Goal: Task Accomplishment & Management: Use online tool/utility

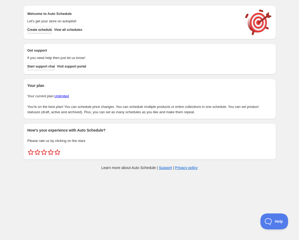
click at [40, 27] on button "Create schedule" at bounding box center [39, 29] width 25 height 7
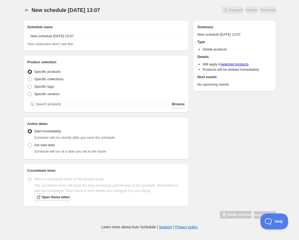
click at [74, 40] on div "New schedule Sep 02 2025 13:07 Your customers won't see this" at bounding box center [105, 39] width 157 height 15
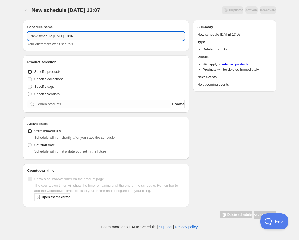
click at [74, 35] on input "New schedule Sep 02 2025 13:07" at bounding box center [105, 36] width 157 height 9
paste input "Thursday, December 18th | 6:00PM-8:00PM | Cake Decorating with Scratch Bakeshop"
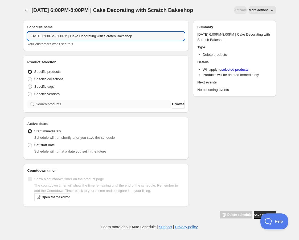
type input "Thursday, December 18th | 6:00PM-8:00PM | Cake Decorating with Scratch Bakeshop"
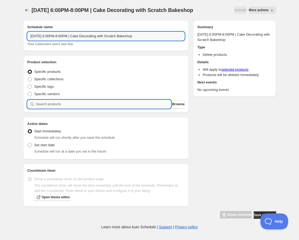
click at [59, 108] on input "search" at bounding box center [103, 104] width 135 height 9
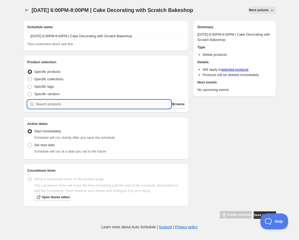
paste input "Thursday, December 18th | 6:00PM-8:00PM | Cake Decorating with Scratch Bakeshop"
type input "Thursday, December 18th | 6:00PM-8:00PM | Cake Decorating with Scratch Bakeshop"
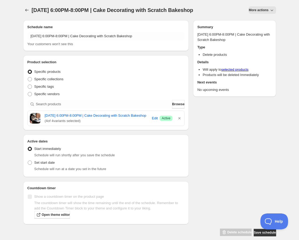
scroll to position [18, 0]
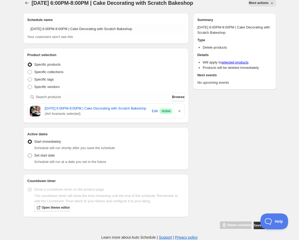
click at [41, 156] on span "Set start date" at bounding box center [44, 155] width 20 height 4
click at [28, 154] on input "Set start date" at bounding box center [28, 153] width 0 height 0
radio input "true"
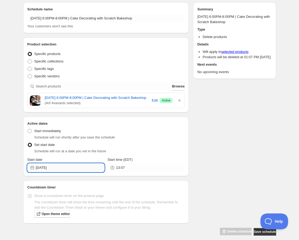
click at [65, 172] on input "[DATE]" at bounding box center [70, 167] width 68 height 9
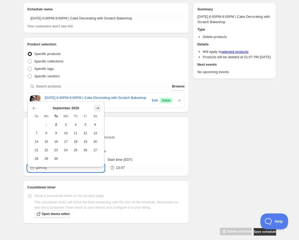
click at [96, 108] on icon "Show next month, October 2025" at bounding box center [97, 108] width 5 height 5
click at [96, 108] on icon "Show next month, November 2025" at bounding box center [97, 108] width 5 height 5
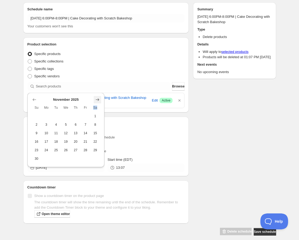
click at [96, 108] on span "Sa" at bounding box center [95, 108] width 6 height 4
click at [99, 102] on icon "Show next month, December 2025" at bounding box center [97, 99] width 5 height 5
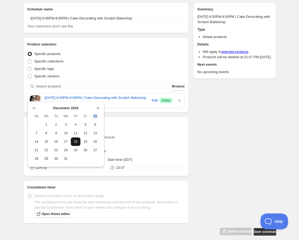
click at [78, 142] on span "18" at bounding box center [76, 142] width 6 height 4
type input "2025-12-18"
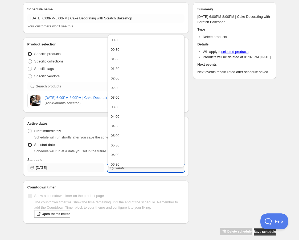
drag, startPoint x: 128, startPoint y: 179, endPoint x: 100, endPoint y: 179, distance: 27.9
click at [100, 172] on div "Start date 2025-12-18 Start time (EDT) 13:07" at bounding box center [105, 164] width 157 height 15
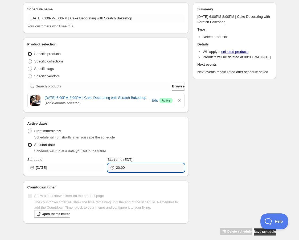
type input "20:00"
click at [253, 172] on div "Schedule name Thursday, December 18th | 6:00PM-8:00PM | Cake Decorating with Sc…" at bounding box center [147, 117] width 257 height 238
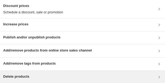
click at [53, 74] on div "Delete products" at bounding box center [82, 77] width 158 height 6
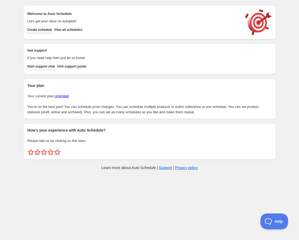
click at [50, 30] on span "Create schedule" at bounding box center [39, 30] width 25 height 4
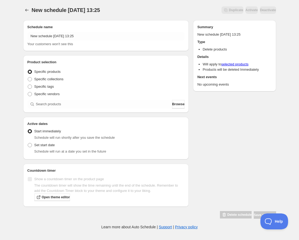
click at [77, 29] on h2 "Schedule name" at bounding box center [105, 26] width 157 height 5
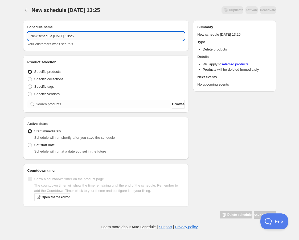
click at [75, 35] on input "New schedule [DATE] 13:25" at bounding box center [105, 36] width 157 height 9
paste input "[DATE] 6:00PM-7:00PM | [GEOGRAPHIC_DATA]"
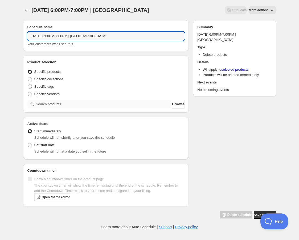
type input "[DATE] 6:00PM-7:00PM | [GEOGRAPHIC_DATA]"
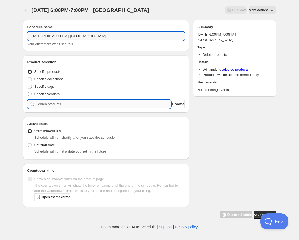
click at [65, 104] on input "search" at bounding box center [103, 104] width 135 height 9
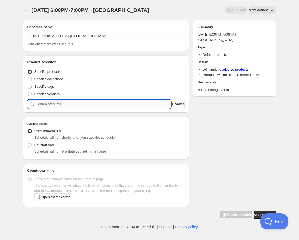
paste input "[DATE] 6:00PM-7:00PM | [GEOGRAPHIC_DATA]"
type input "[DATE] 6:00PM-7:00PM | [GEOGRAPHIC_DATA]"
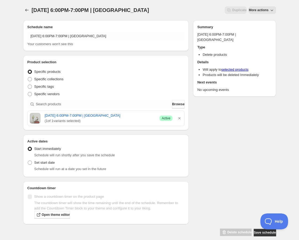
click at [41, 171] on span "Schedule will run at a date you set in the future" at bounding box center [70, 169] width 72 height 4
click at [44, 165] on span "Set start date" at bounding box center [44, 163] width 20 height 4
click at [28, 161] on input "Set start date" at bounding box center [28, 161] width 0 height 0
radio input "true"
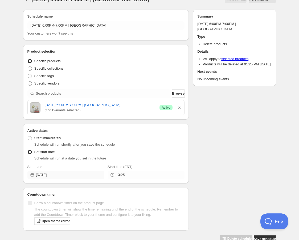
scroll to position [12, 0]
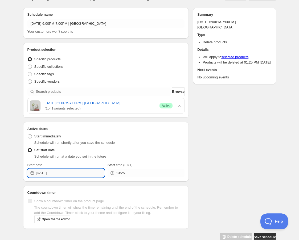
click at [62, 177] on input "[DATE]" at bounding box center [70, 173] width 68 height 9
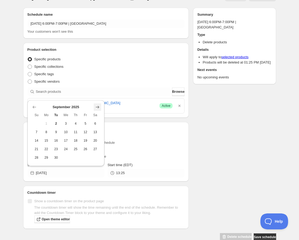
click at [97, 106] on icon "Show next month, October 2025" at bounding box center [97, 106] width 5 height 5
click at [67, 140] on span "15" at bounding box center [66, 140] width 6 height 4
type input "[DATE]"
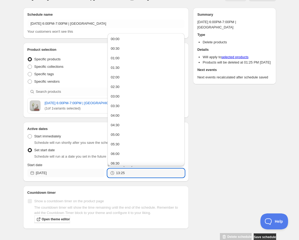
drag, startPoint x: 109, startPoint y: 181, endPoint x: 104, endPoint y: 181, distance: 5.6
click at [104, 177] on div "Start date [DATE] Start time (EDT) 13:25" at bounding box center [105, 169] width 157 height 15
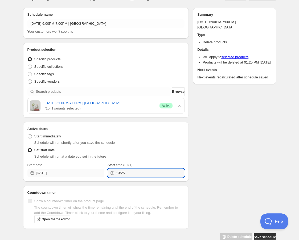
drag, startPoint x: 136, startPoint y: 178, endPoint x: 101, endPoint y: 178, distance: 34.8
click at [101, 177] on div "Start date [DATE] Start time (EDT) 13:25" at bounding box center [105, 169] width 157 height 15
type input "19:00"
click at [297, 147] on div "[DATE] 6:00PM-7:00PM | [GEOGRAPHIC_DATA]. This page is ready [DATE] 6:00PM-7:00…" at bounding box center [149, 120] width 299 height 264
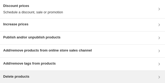
click at [36, 75] on div "Delete products" at bounding box center [82, 77] width 158 height 6
